Goal: Information Seeking & Learning: Learn about a topic

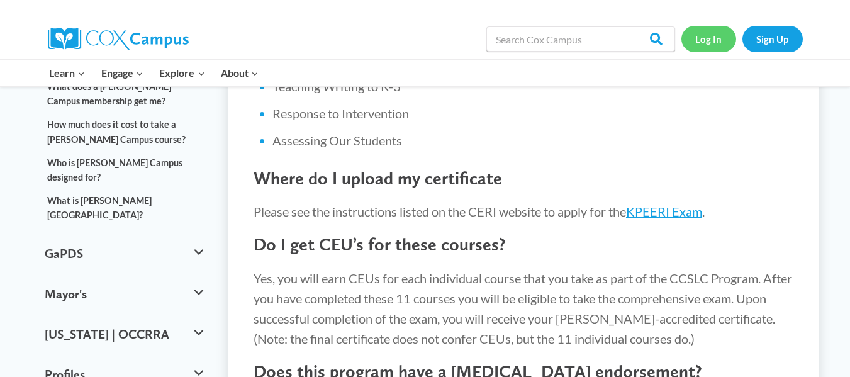
click at [710, 39] on link "Log In" at bounding box center [708, 39] width 55 height 26
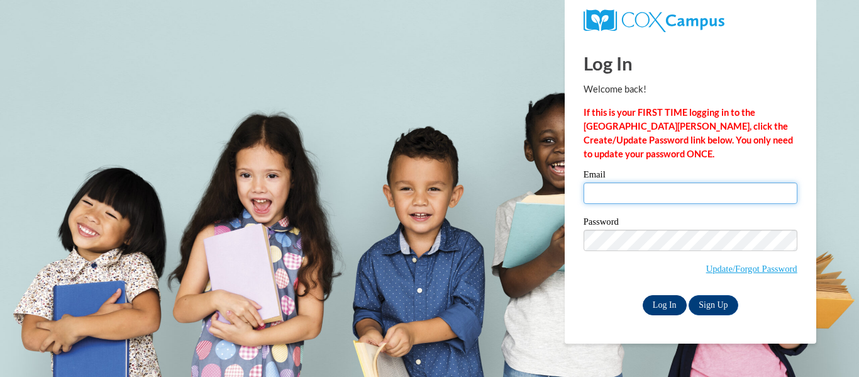
type input "mbulnes@wwusd.org"
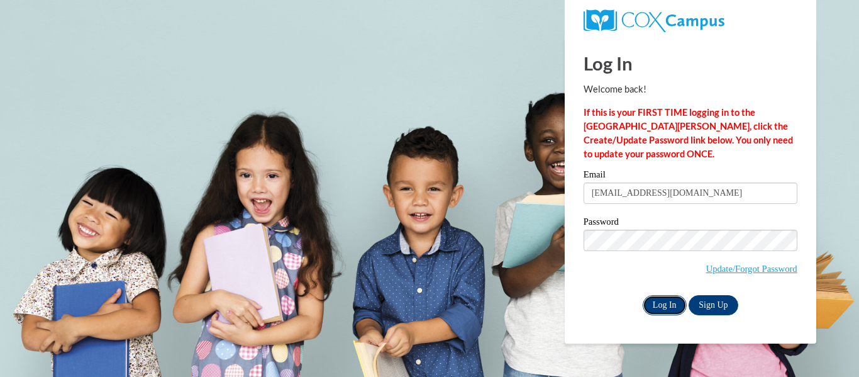
click at [677, 299] on input "Log In" at bounding box center [665, 305] width 44 height 20
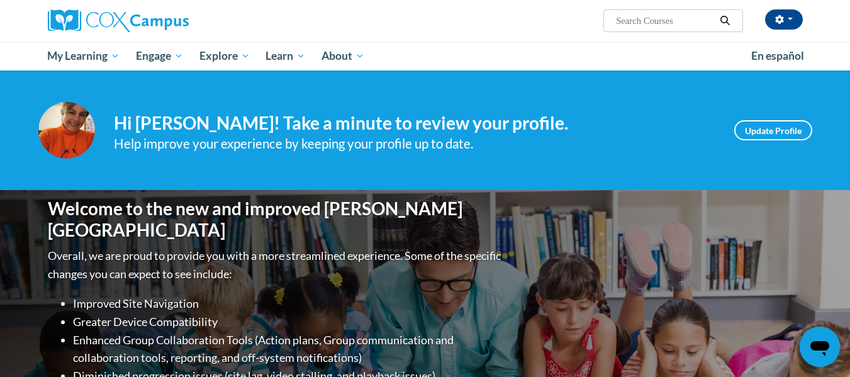
click at [654, 21] on input "Search..." at bounding box center [665, 20] width 101 height 15
type input "final exam"
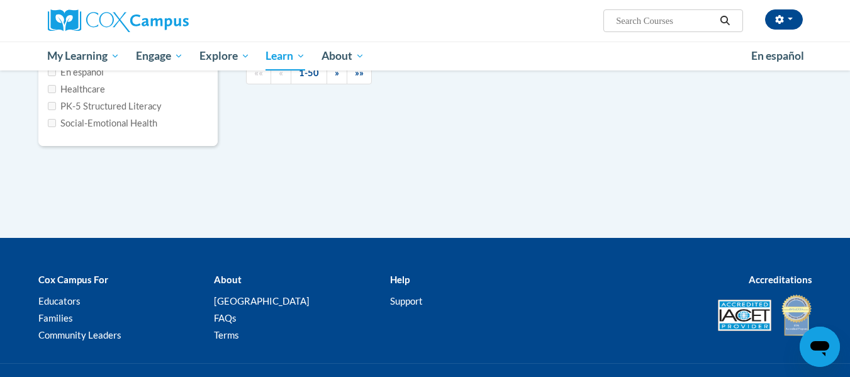
type input "final exam"
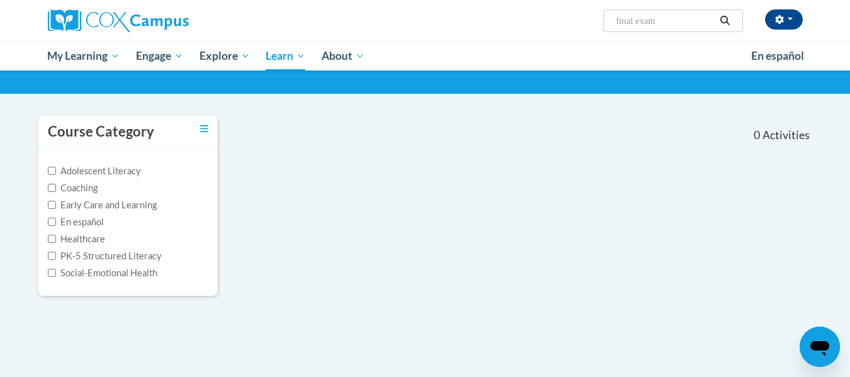
scroll to position [68, 0]
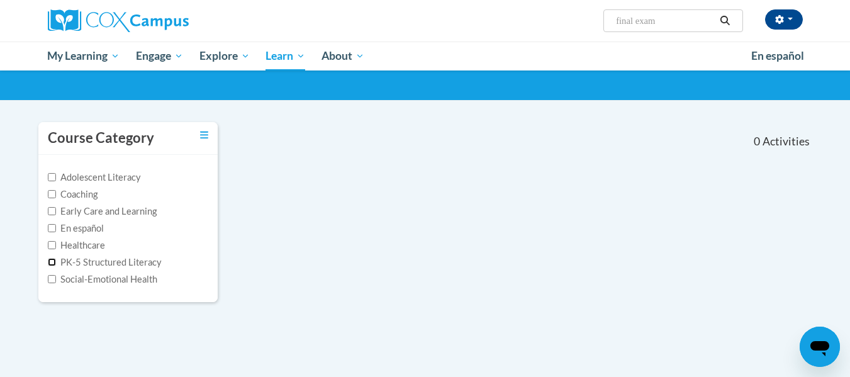
click at [51, 260] on input "PK-5 Structured Literacy" at bounding box center [52, 262] width 8 height 8
checkbox input "true"
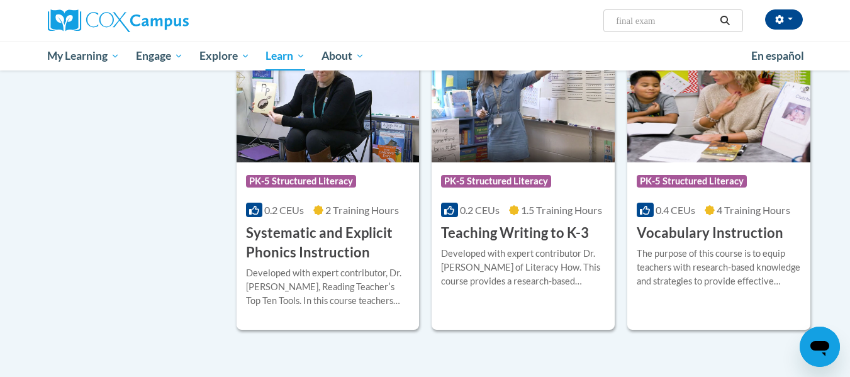
scroll to position [1157, 0]
